Goal: Task Accomplishment & Management: Use online tool/utility

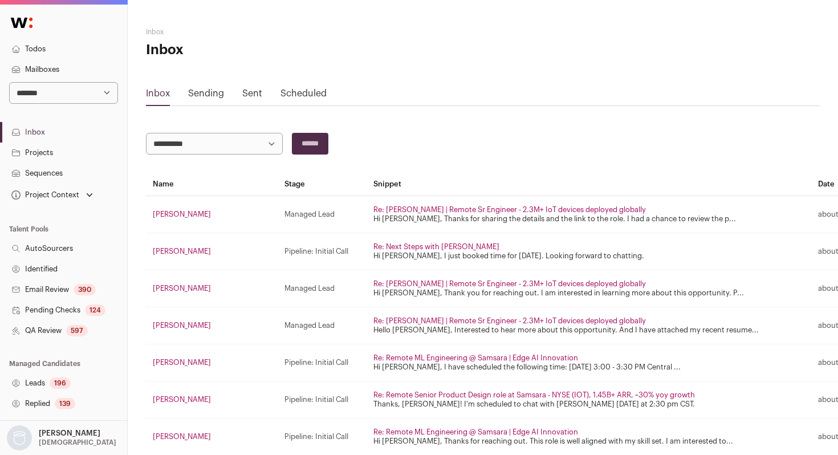
select select "***"
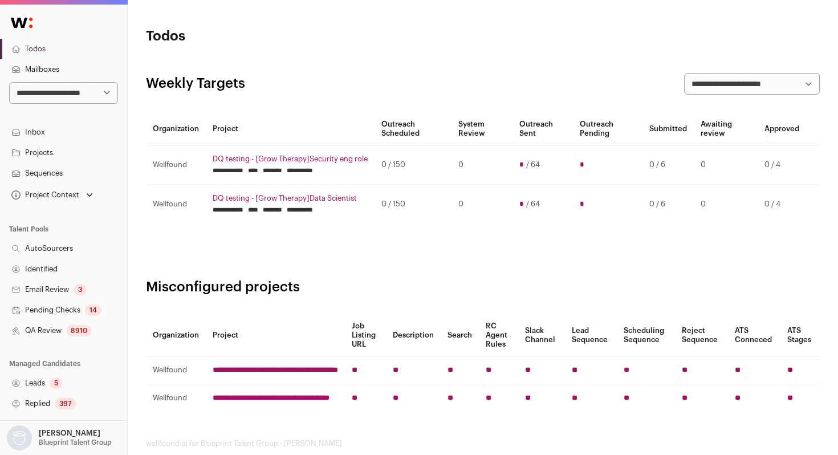
click at [66, 332] on link "QA Review 8910" at bounding box center [63, 330] width 127 height 21
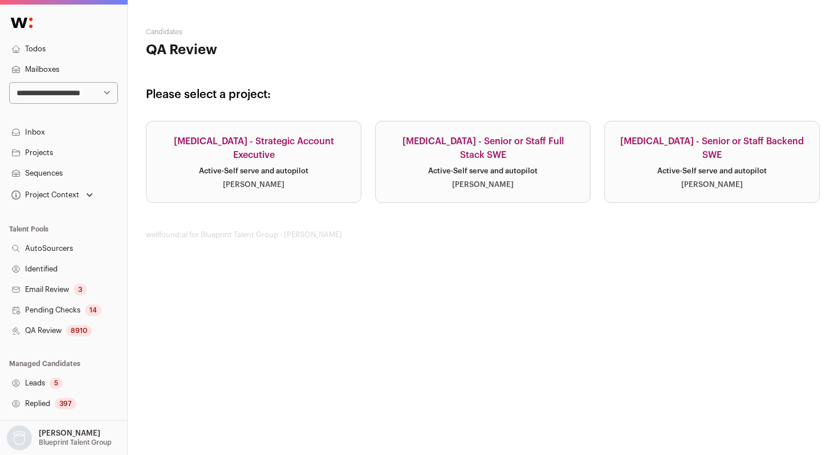
click at [665, 176] on link "[MEDICAL_DATA] - Senior or Staff Backend SWE Active · Self serve and autopilot …" at bounding box center [711, 162] width 215 height 82
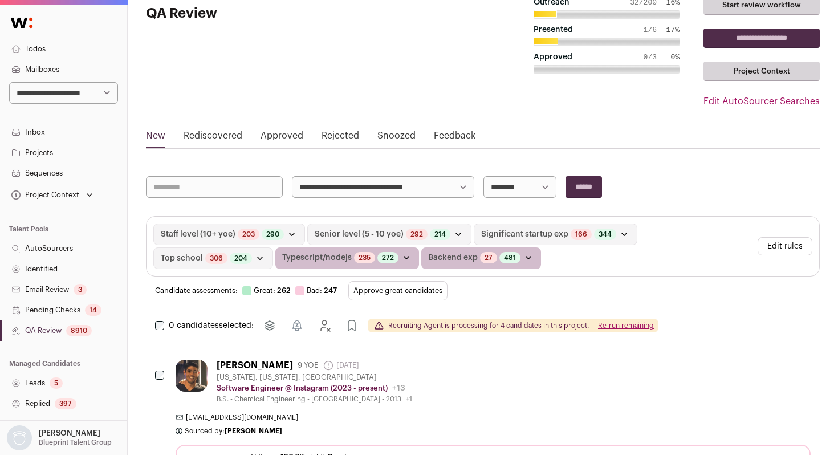
scroll to position [35, 0]
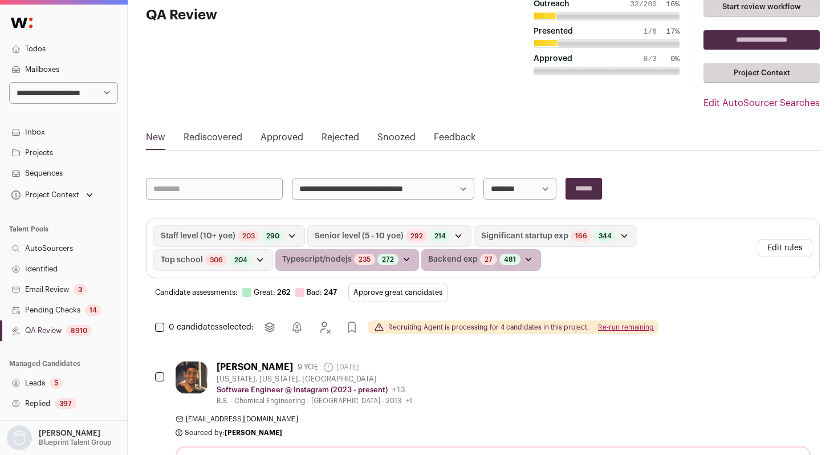
click at [783, 247] on button "Edit rules" at bounding box center [785, 248] width 55 height 18
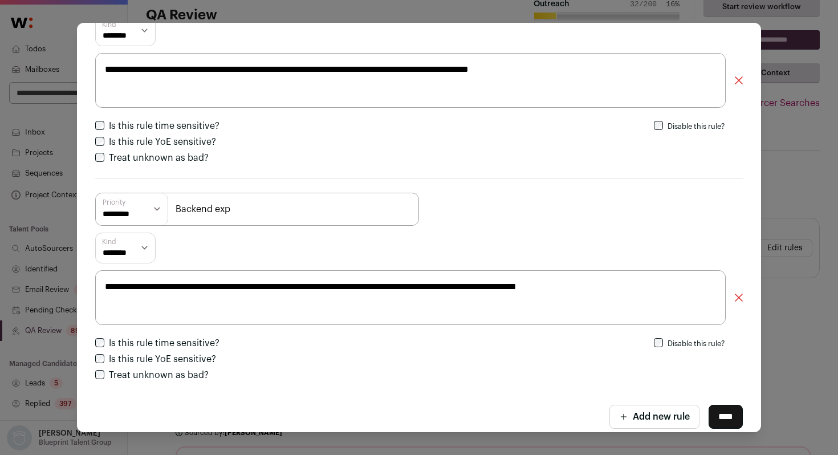
scroll to position [995, 0]
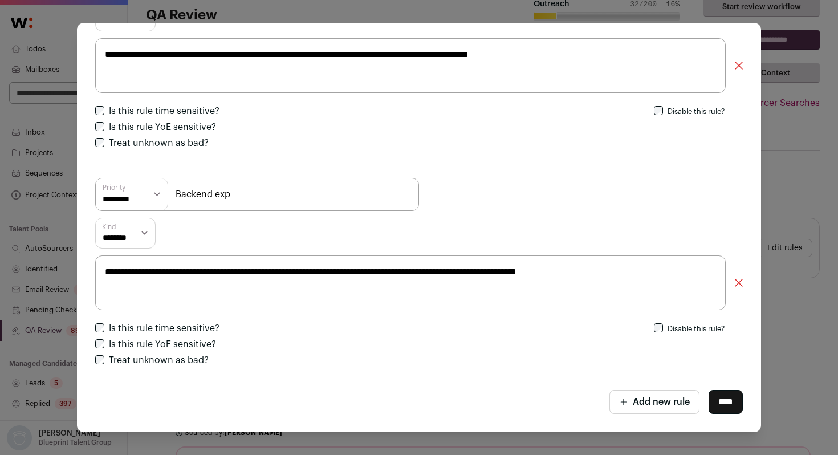
click at [58, 206] on div "**********" at bounding box center [419, 227] width 838 height 455
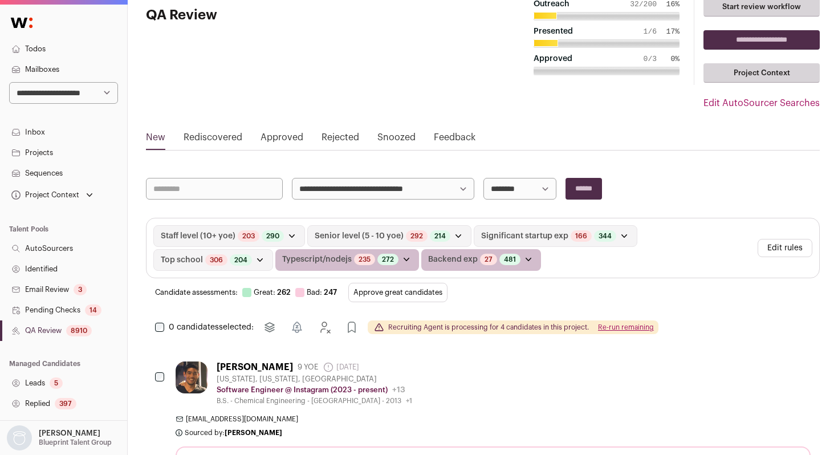
click at [53, 264] on link "Identified" at bounding box center [63, 269] width 127 height 21
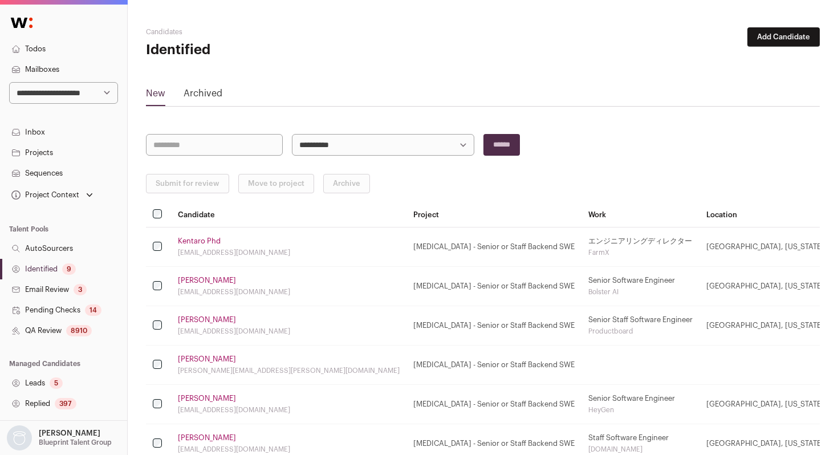
click at [70, 272] on div "9" at bounding box center [69, 268] width 14 height 11
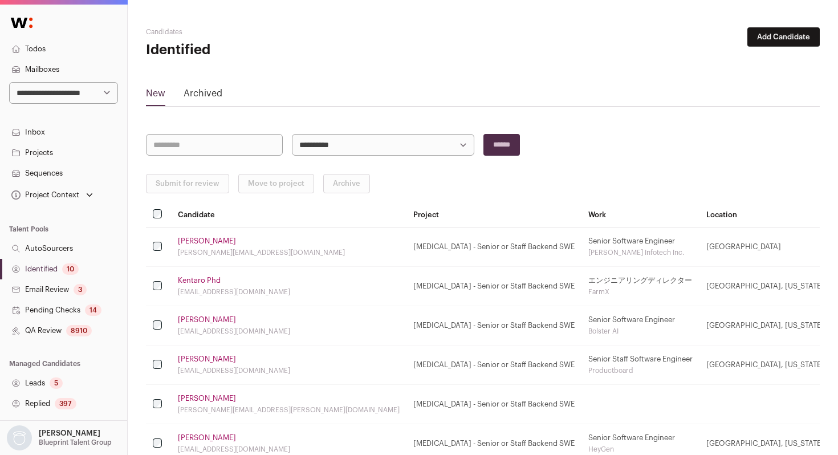
click at [71, 264] on div "10" at bounding box center [70, 268] width 17 height 11
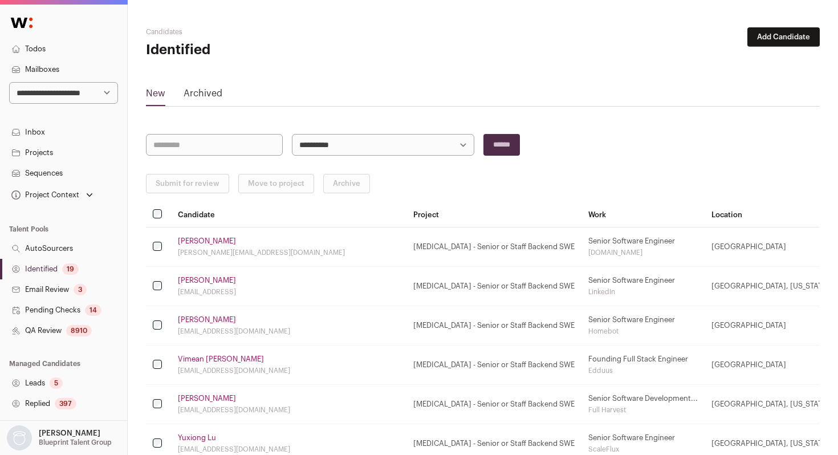
click at [61, 271] on link "Identified 19" at bounding box center [63, 269] width 127 height 21
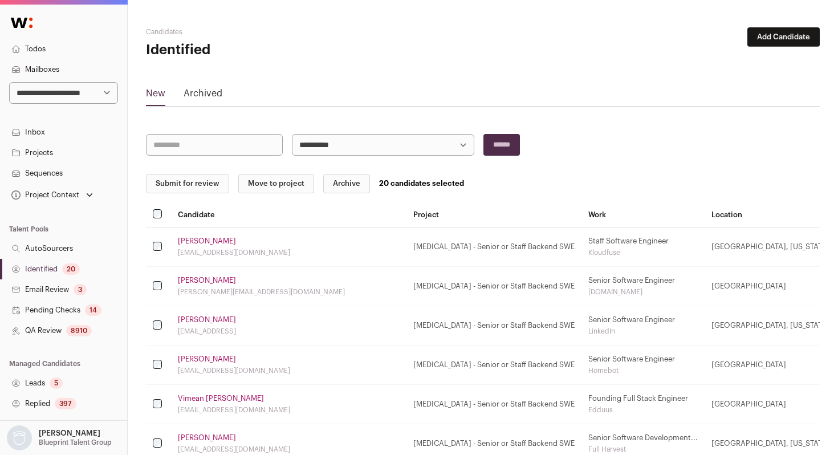
click at [175, 183] on button "Submit for review" at bounding box center [187, 183] width 83 height 19
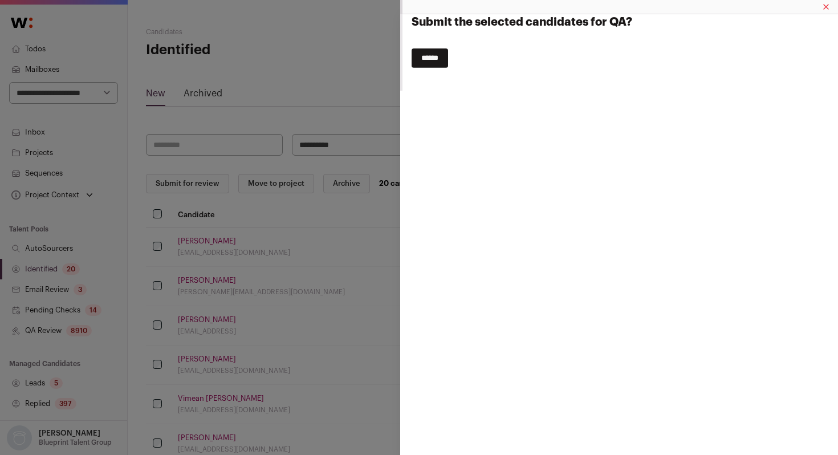
click at [425, 63] on input "******" at bounding box center [430, 57] width 36 height 19
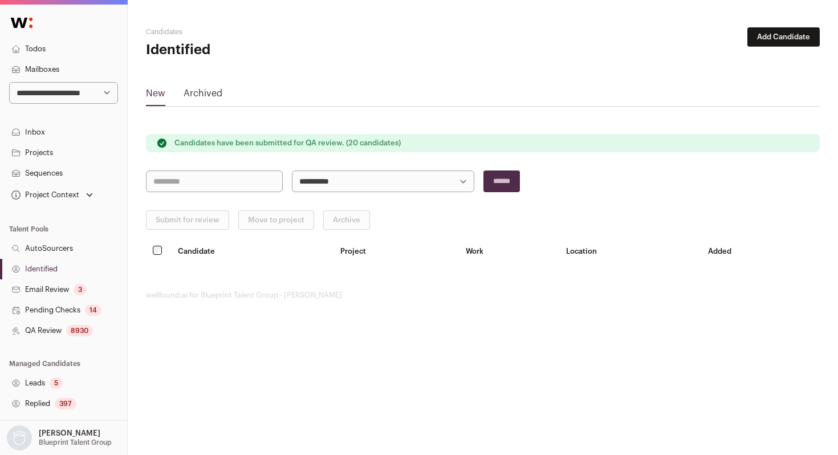
click at [54, 328] on link "QA Review 8930" at bounding box center [63, 330] width 127 height 21
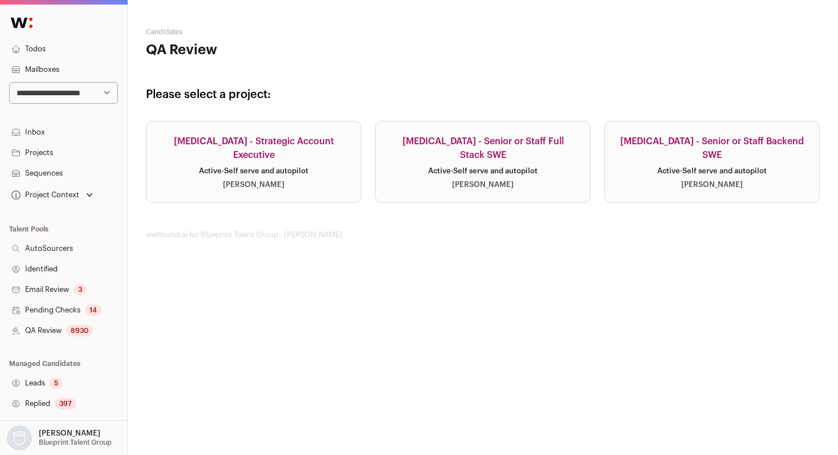
click at [691, 180] on div "Najalyn Idehen" at bounding box center [712, 184] width 62 height 9
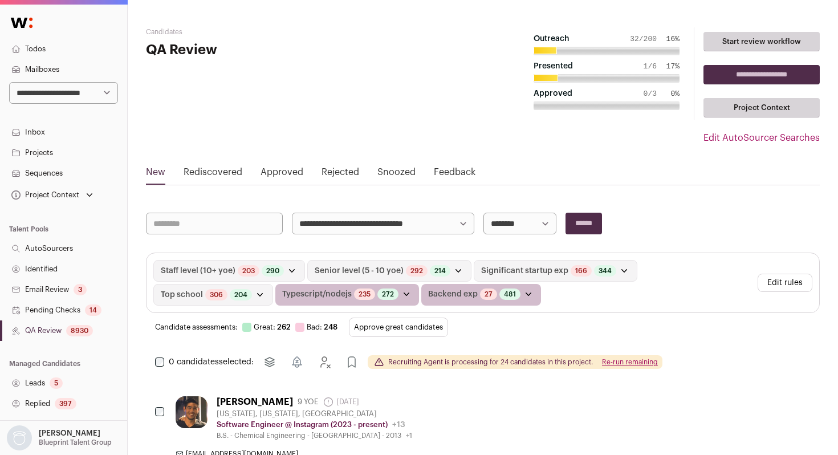
scroll to position [17, 0]
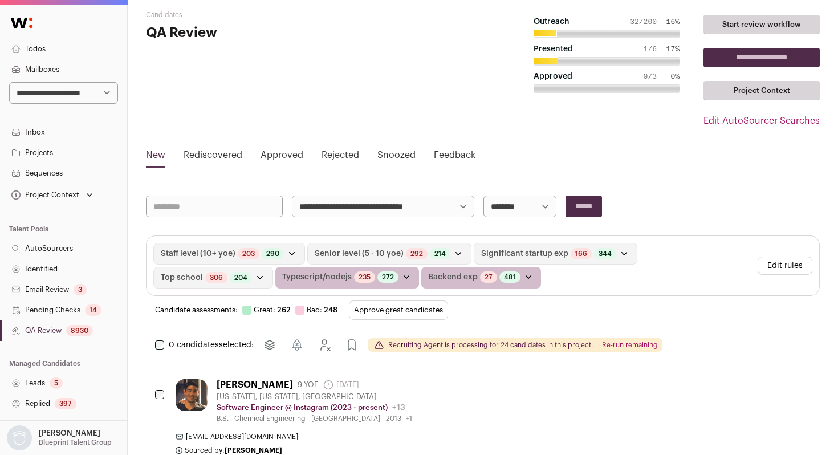
click at [56, 334] on link "QA Review 8930" at bounding box center [63, 330] width 127 height 21
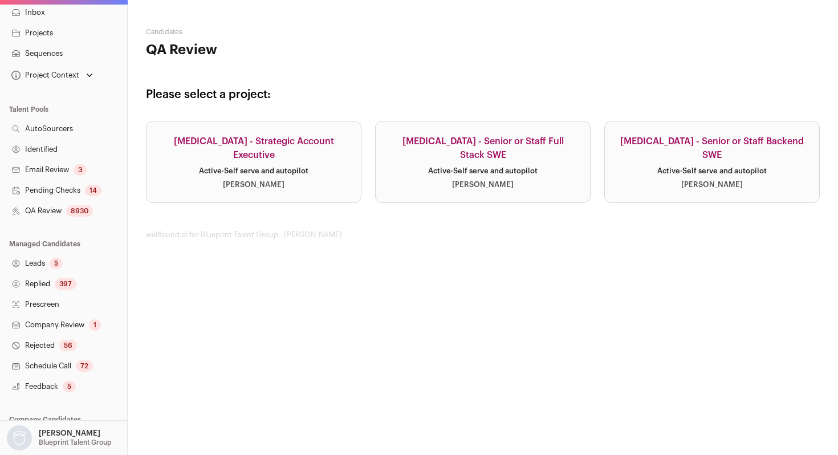
scroll to position [154, 0]
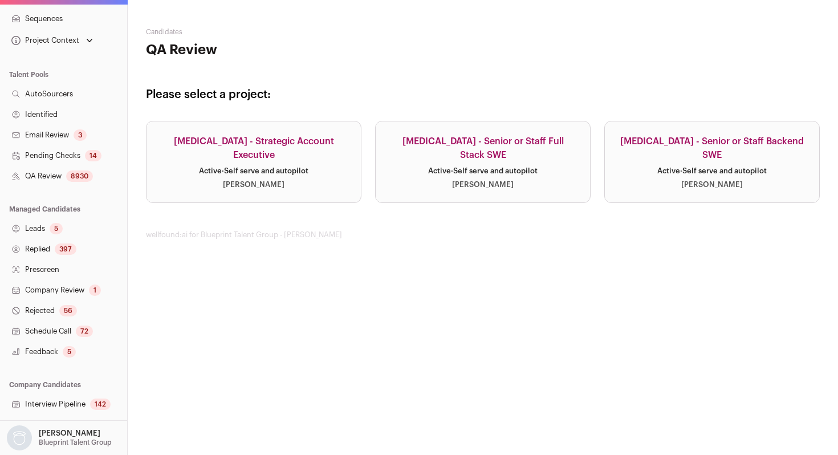
click at [78, 295] on link "Company Review 1" at bounding box center [63, 290] width 127 height 21
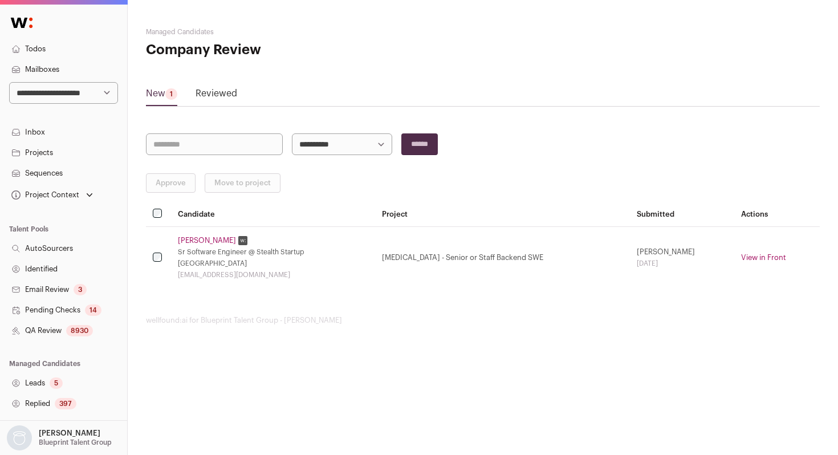
click at [221, 249] on div "Sr Software Engineer @ Stealth Startup" at bounding box center [273, 251] width 190 height 9
click at [218, 245] on td "Mohanad Tarek Sr Software Engineer @ Stealth Startup San Francisco Bay Area moh…" at bounding box center [273, 258] width 204 height 62
click at [211, 238] on link "Mohanad Tarek" at bounding box center [207, 240] width 58 height 9
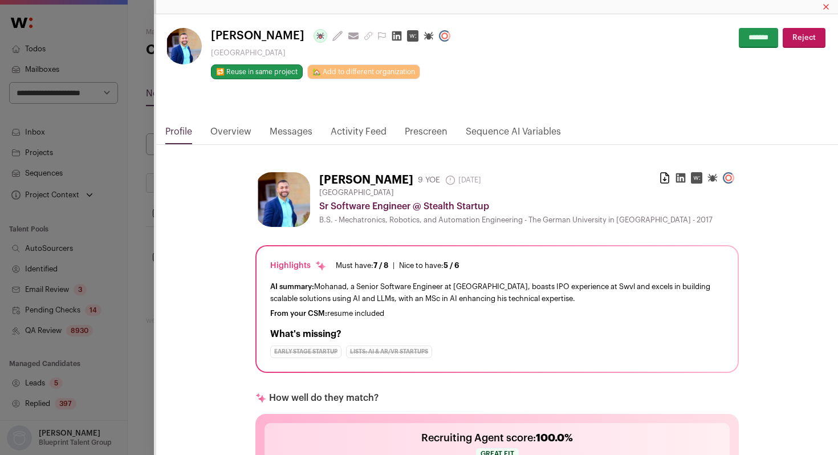
click at [351, 128] on link "Activity Feed" at bounding box center [359, 134] width 56 height 19
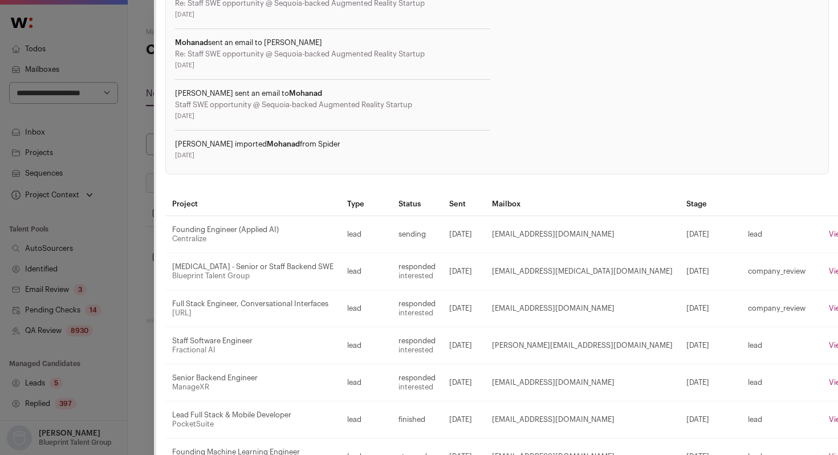
scroll to position [414, 0]
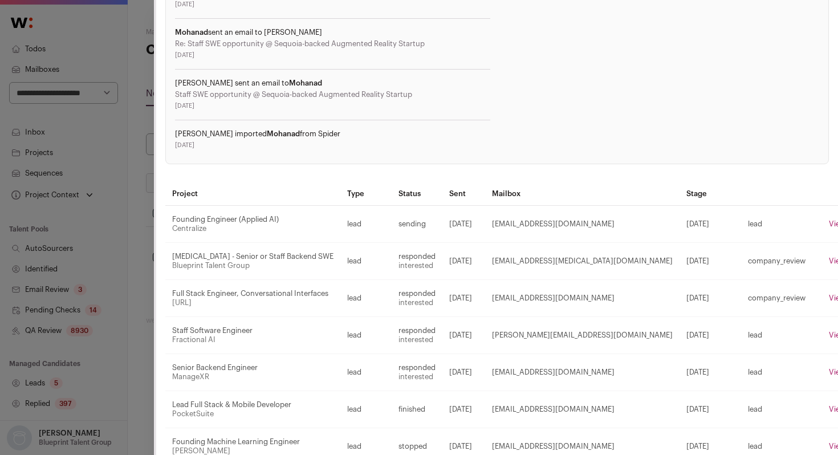
click at [138, 222] on div "Mohanad Tarek Last update: 3 days ago View most recent conversation in Front Sa…" at bounding box center [419, 227] width 838 height 455
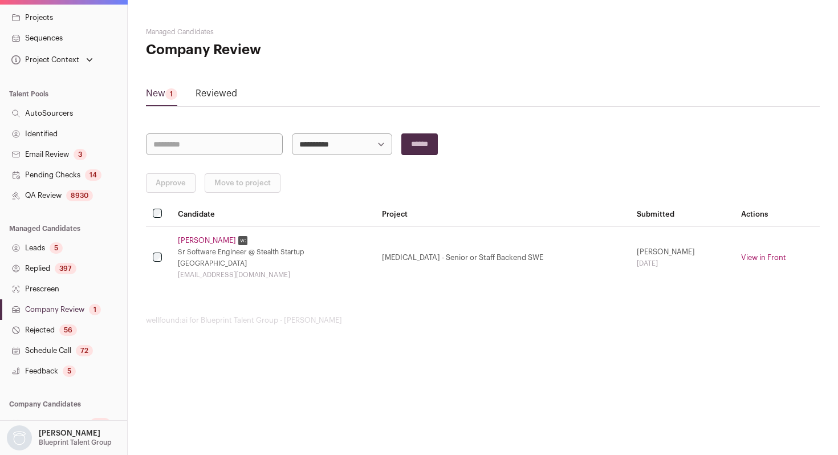
scroll to position [137, 0]
click at [55, 310] on link "Company Review 1" at bounding box center [63, 308] width 127 height 21
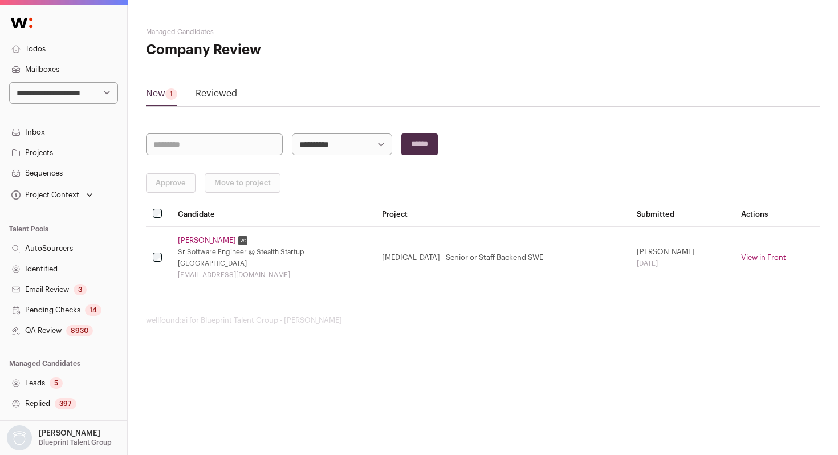
click at [221, 92] on link "Reviewed" at bounding box center [217, 96] width 42 height 18
click at [219, 92] on link "Reviewed" at bounding box center [217, 96] width 42 height 18
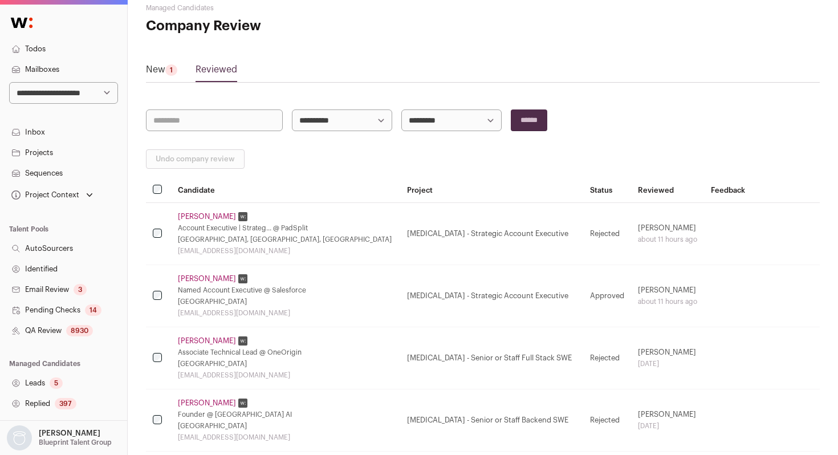
scroll to position [33, 0]
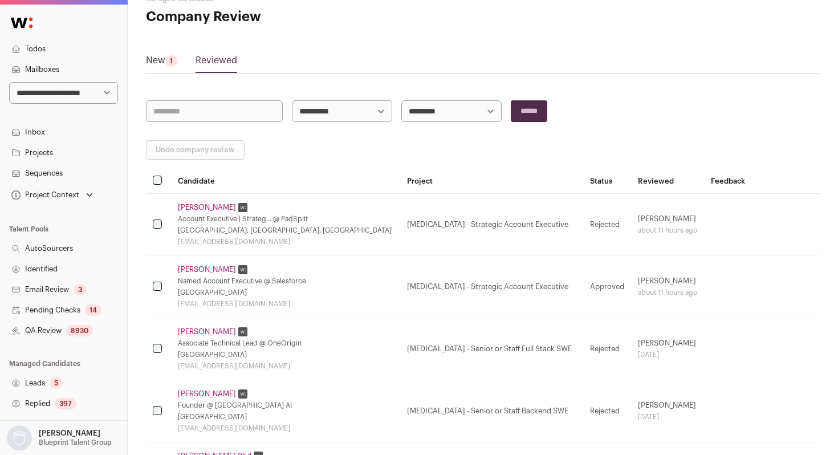
click at [217, 329] on link "Hrishikesh Tolmamdi" at bounding box center [207, 331] width 58 height 9
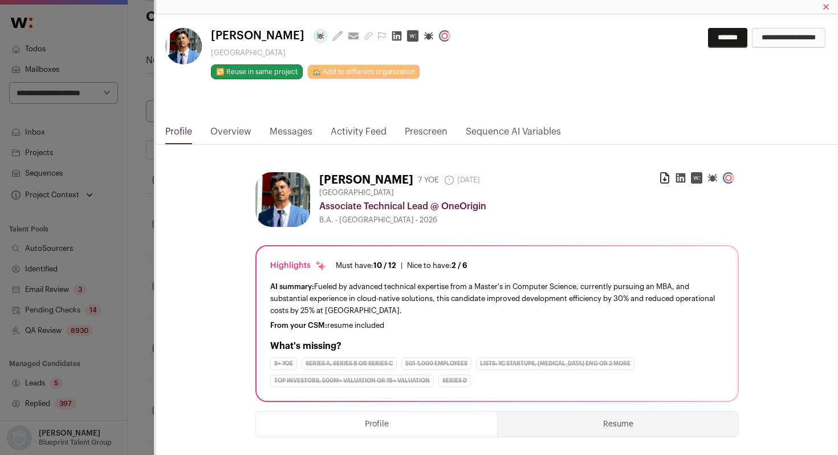
click at [356, 131] on link "Activity Feed" at bounding box center [359, 134] width 56 height 19
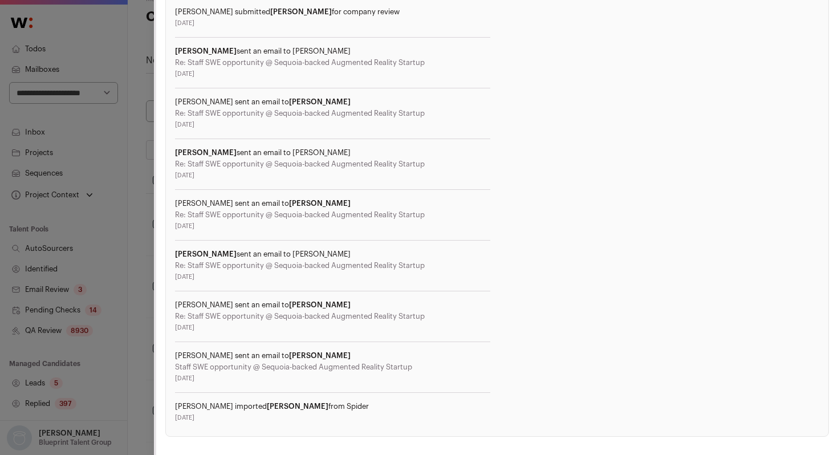
scroll to position [711, 0]
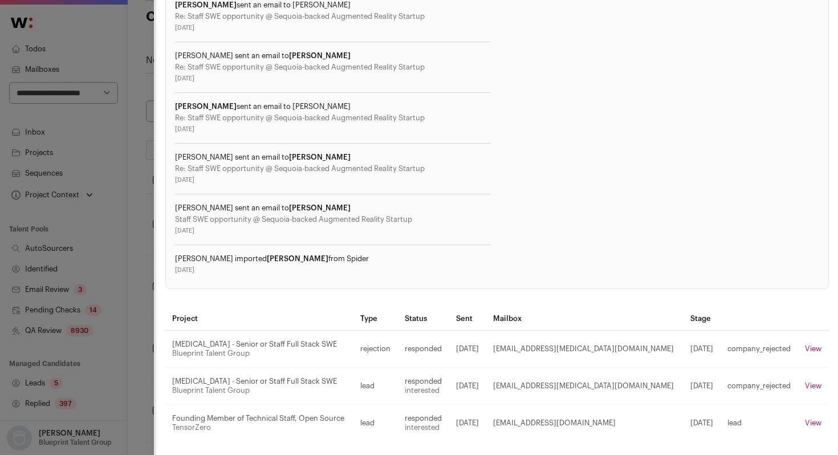
click at [148, 320] on div "Hrishikesh Tolmamdi Last update: 29 days ago View most recent conversation in F…" at bounding box center [419, 227] width 838 height 455
